Goal: Information Seeking & Learning: Learn about a topic

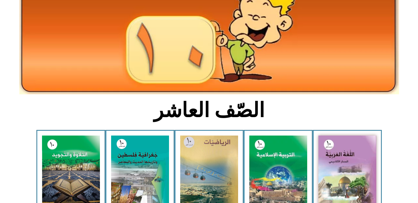
scroll to position [66, 0]
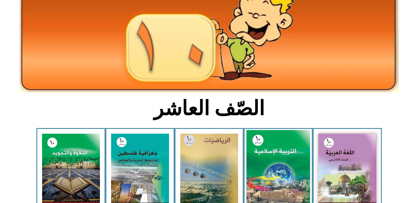
click at [283, 166] on img at bounding box center [278, 169] width 64 height 79
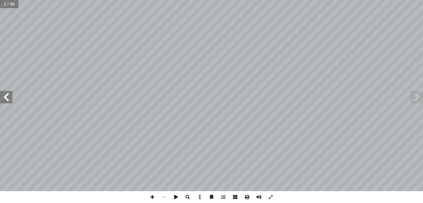
click at [16, 7] on input "text" at bounding box center [9, 4] width 18 height 8
type input "**"
click at [7, 100] on span at bounding box center [6, 97] width 12 height 12
click at [152, 195] on span at bounding box center [152, 197] width 12 height 12
click at [153, 196] on span at bounding box center [152, 197] width 12 height 12
